Goal: Task Accomplishment & Management: Manage account settings

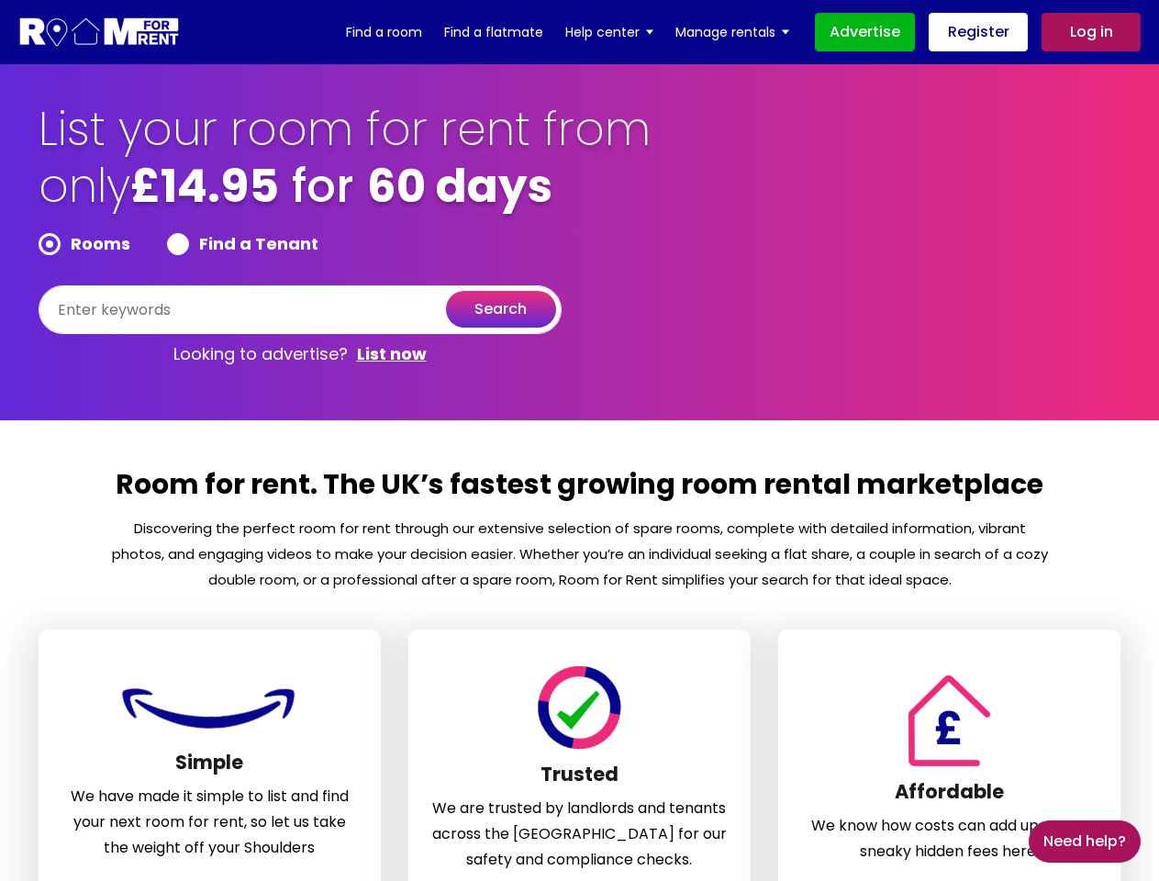
click at [579, 441] on section "Room for rent. The UK’s fastest growing room rental marketplace Discovering the…" at bounding box center [579, 730] width 1159 height 621
click at [300, 284] on form "Rooms Find a Tenant search" at bounding box center [300, 283] width 523 height 101
click at [0, 239] on section "List your room for rent from only £14.95 for 60 days Rooms Find a Tenant search…" at bounding box center [579, 242] width 1159 height 356
